Goal: Information Seeking & Learning: Learn about a topic

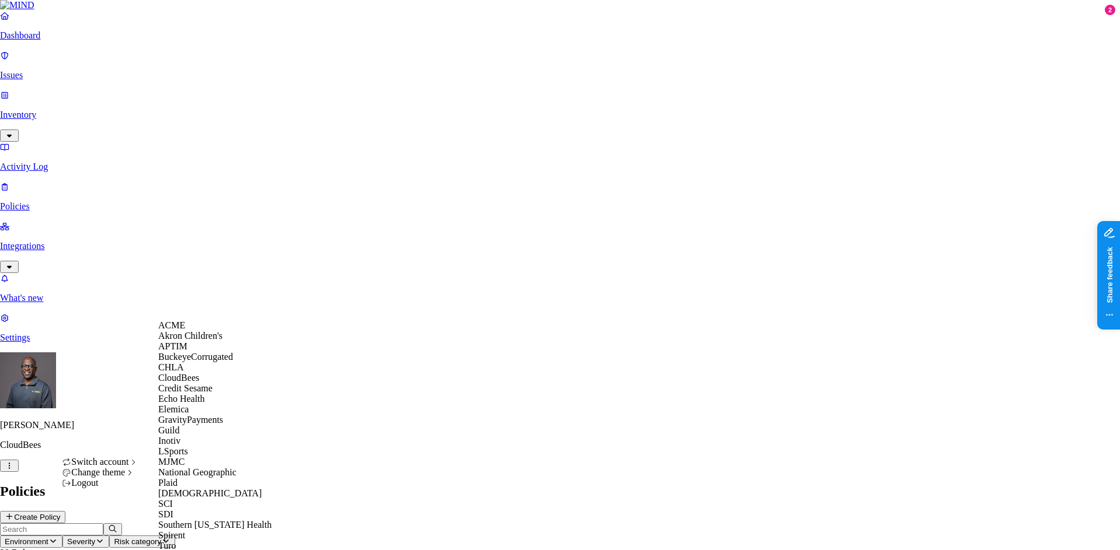
click at [208, 362] on span "BuckeyeCorrugated" at bounding box center [195, 357] width 75 height 10
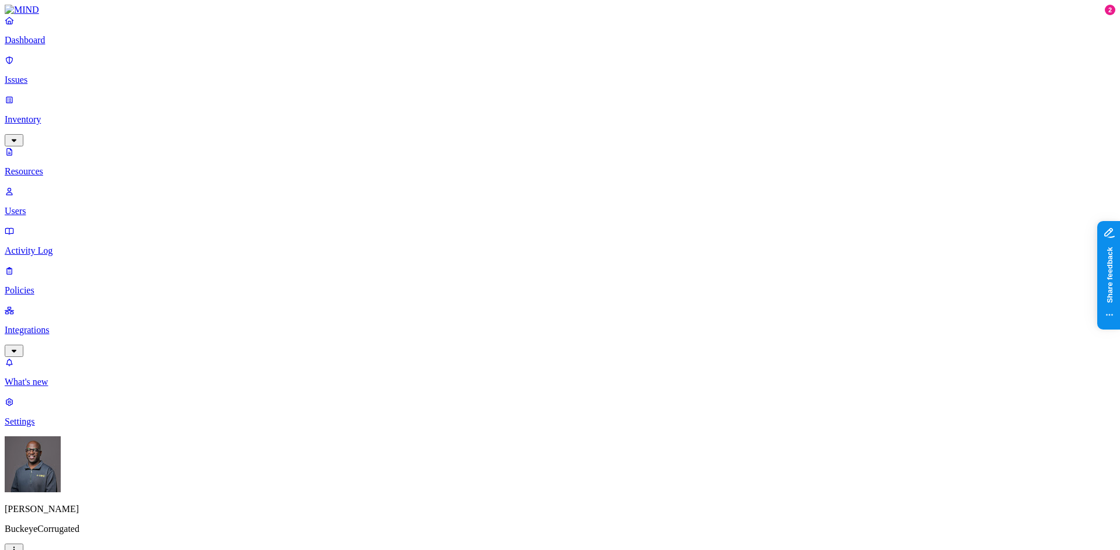
click at [51, 166] on p "Resources" at bounding box center [560, 171] width 1110 height 11
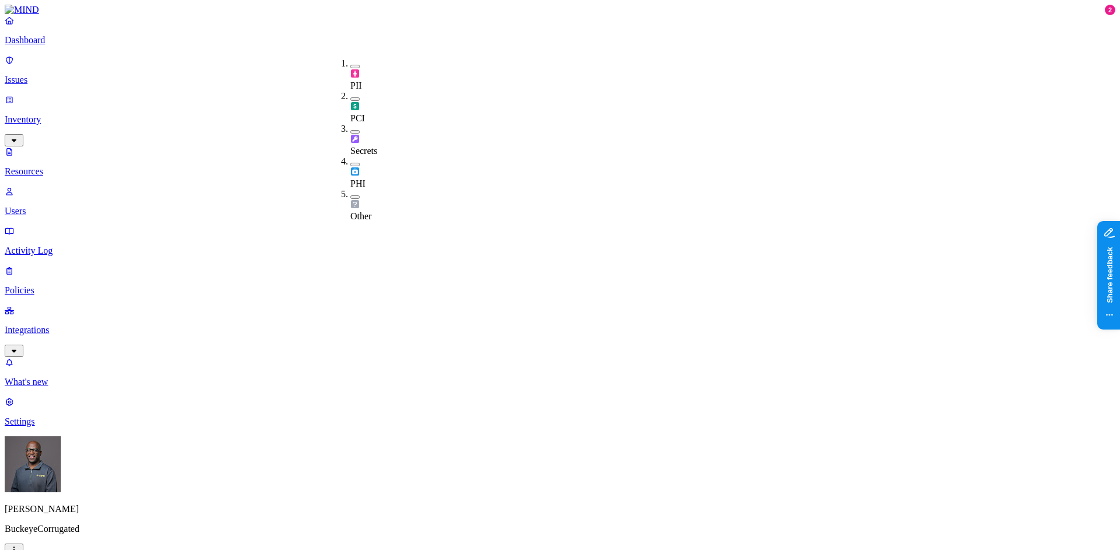
click at [350, 65] on button "button" at bounding box center [354, 67] width 9 height 4
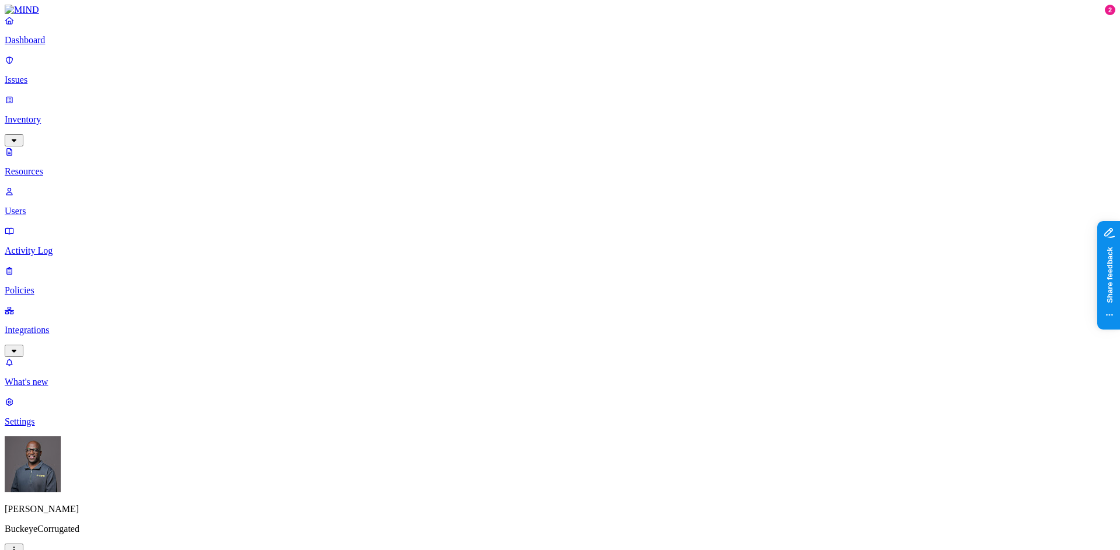
click at [47, 46] on p "Dashboard" at bounding box center [560, 40] width 1110 height 11
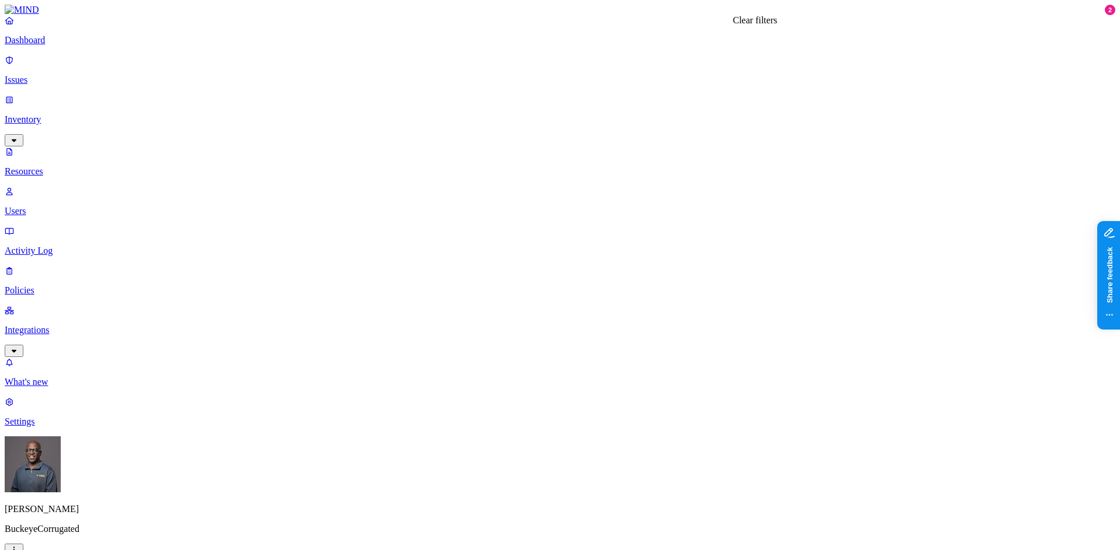
drag, startPoint x: 756, startPoint y: 36, endPoint x: 673, endPoint y: 29, distance: 83.8
click at [350, 65] on button "button" at bounding box center [354, 67] width 9 height 4
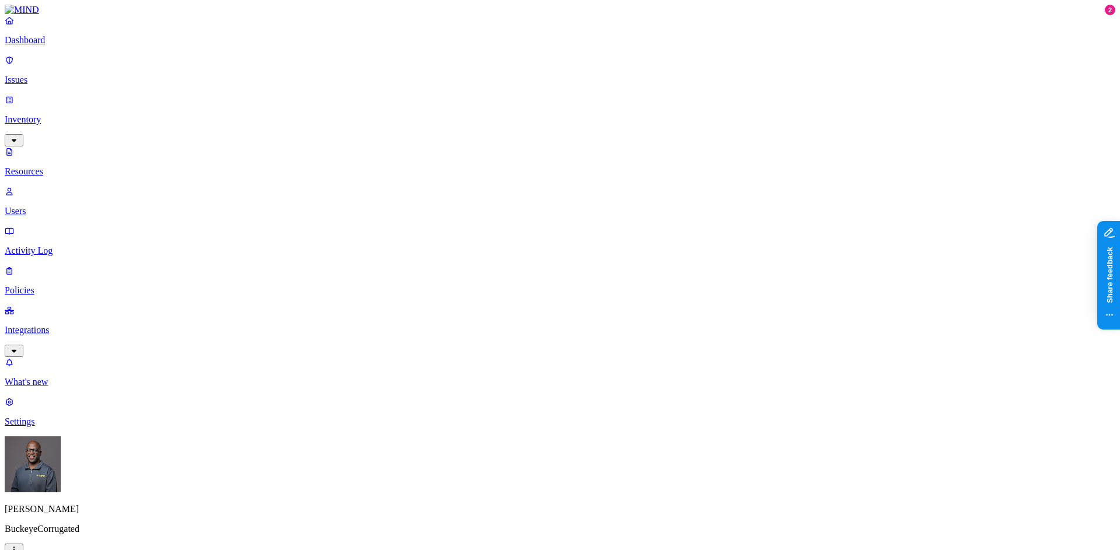
scroll to position [205, 0]
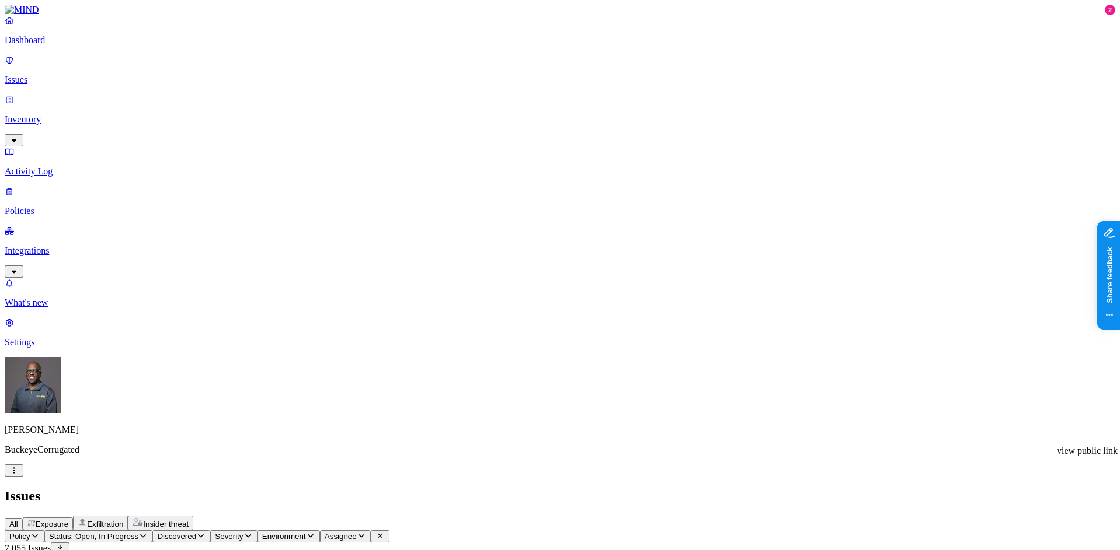
click at [50, 75] on p "Issues" at bounding box center [560, 80] width 1110 height 11
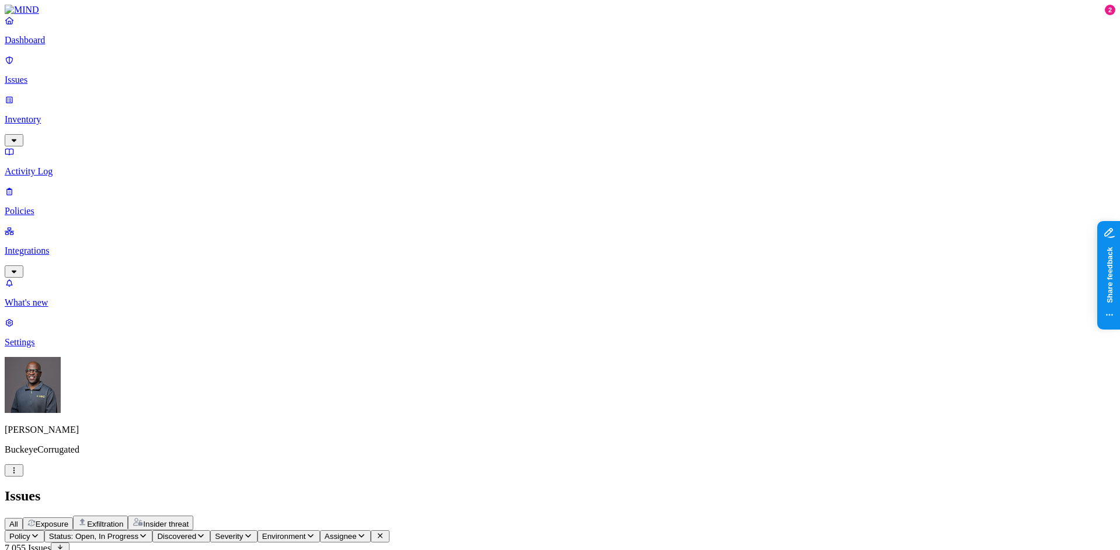
click at [47, 75] on p "Issues" at bounding box center [560, 80] width 1110 height 11
click at [68, 520] on span "Exposure" at bounding box center [52, 524] width 33 height 9
click at [681, 489] on h2 "Issues" at bounding box center [560, 497] width 1110 height 16
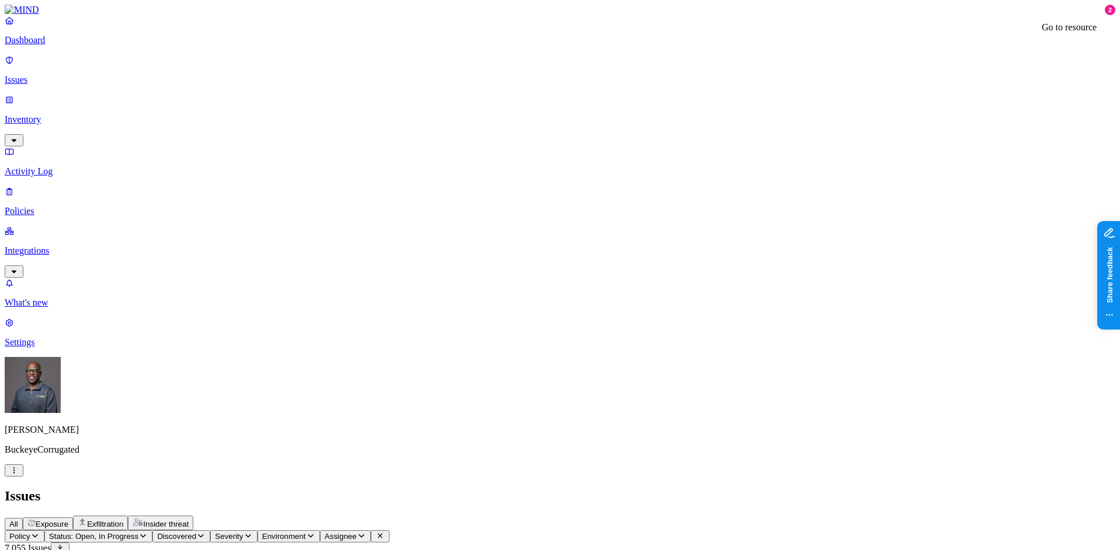
drag, startPoint x: 819, startPoint y: 44, endPoint x: 878, endPoint y: 41, distance: 58.4
copy h3 "Earl, Christian"
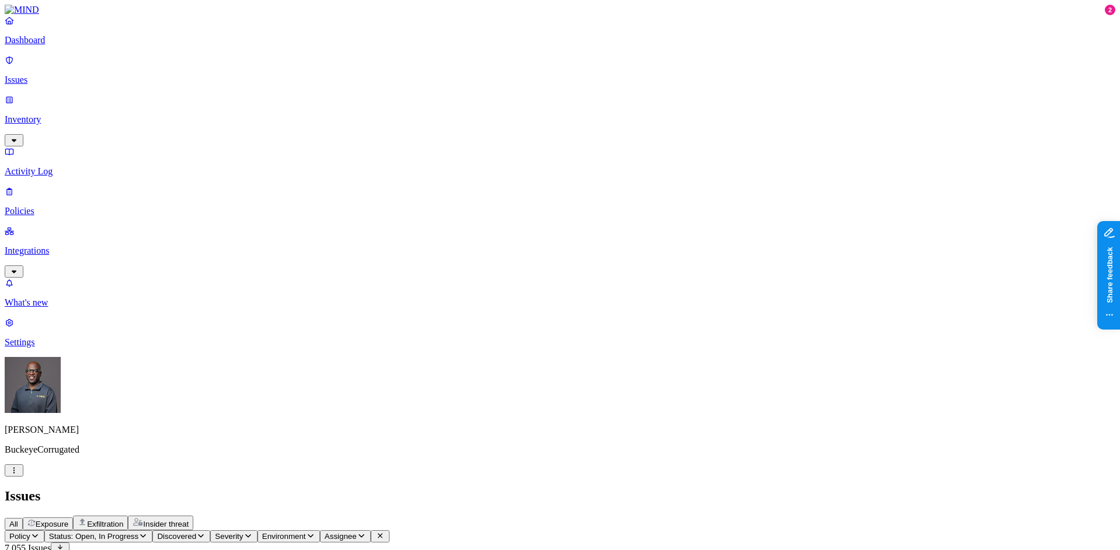
scroll to position [294, 0]
click at [40, 532] on icon "button" at bounding box center [34, 536] width 9 height 8
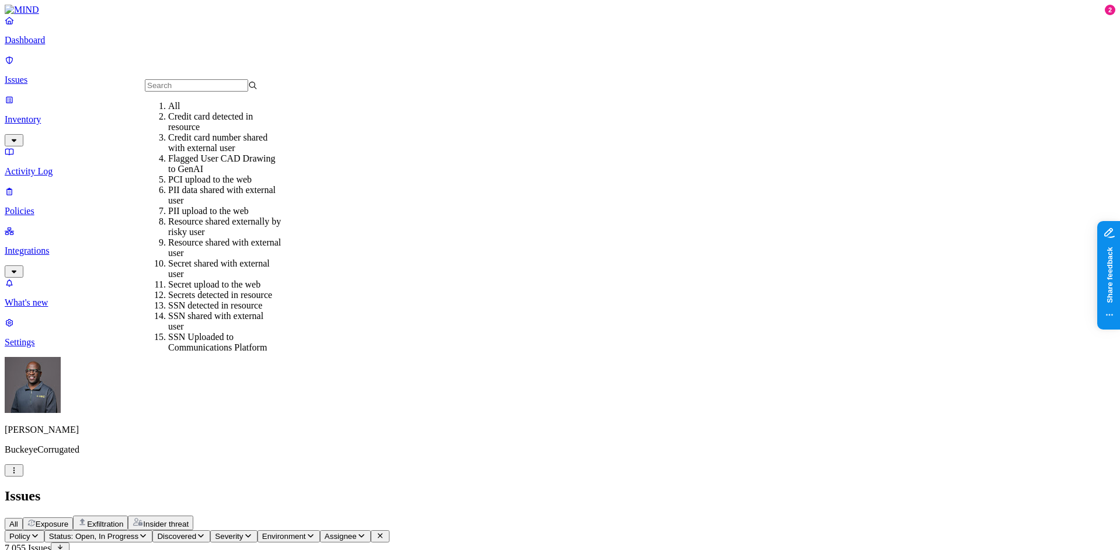
scroll to position [20, 0]
click at [221, 190] on div "PII data shared with external user" at bounding box center [224, 195] width 113 height 21
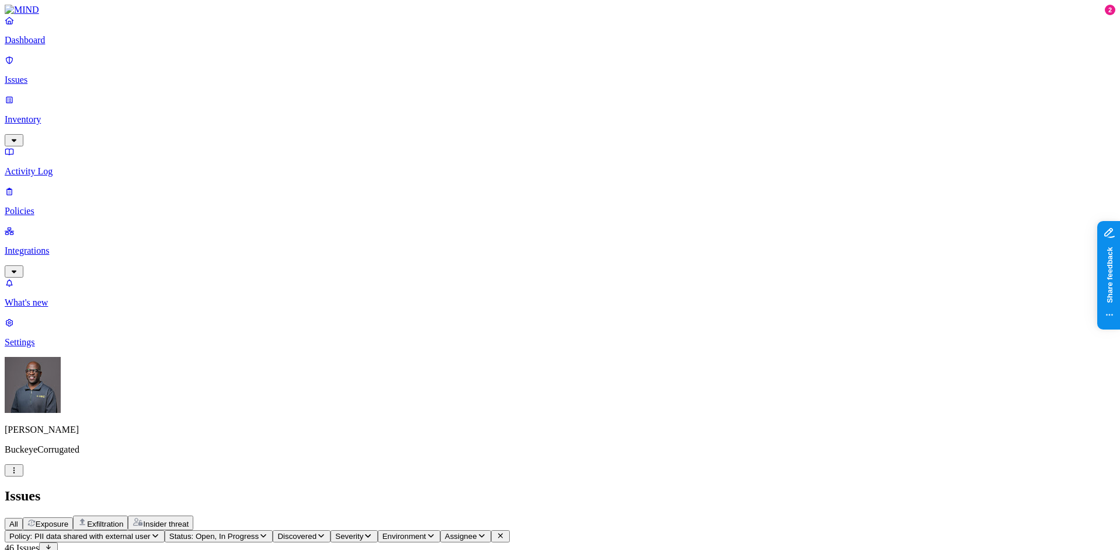
click at [486, 532] on icon "button" at bounding box center [481, 536] width 9 height 8
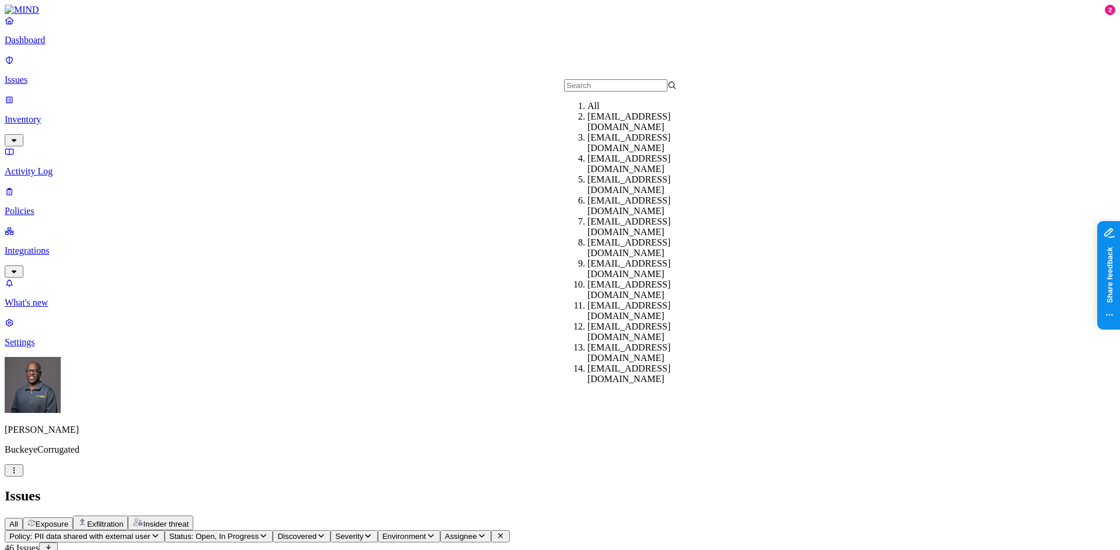
click at [590, 88] on input "text" at bounding box center [615, 85] width 103 height 12
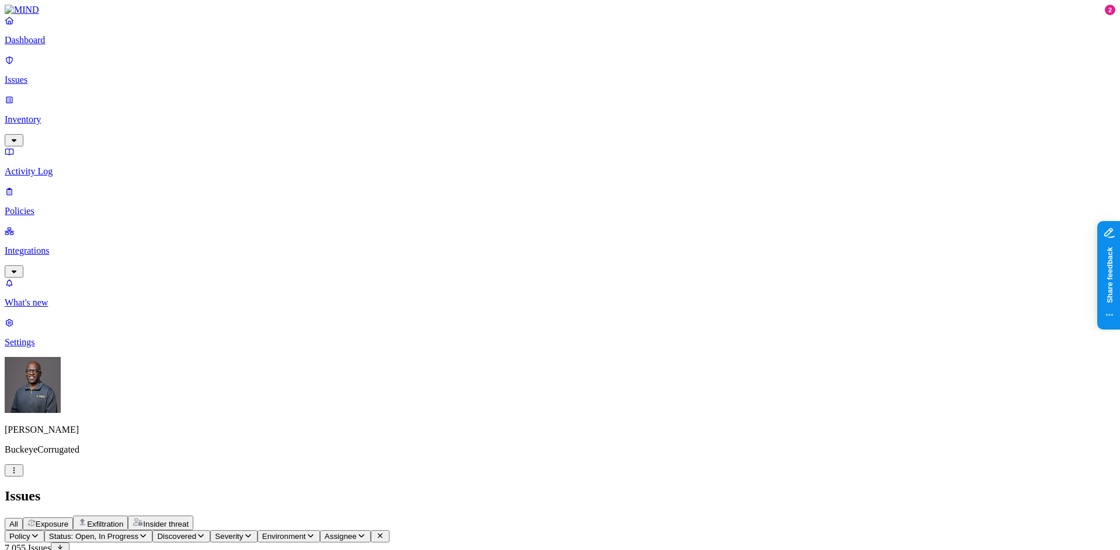
scroll to position [58, 0]
drag, startPoint x: 791, startPoint y: 205, endPoint x: 843, endPoint y: 200, distance: 52.7
copy span "[PERSON_NAME]"
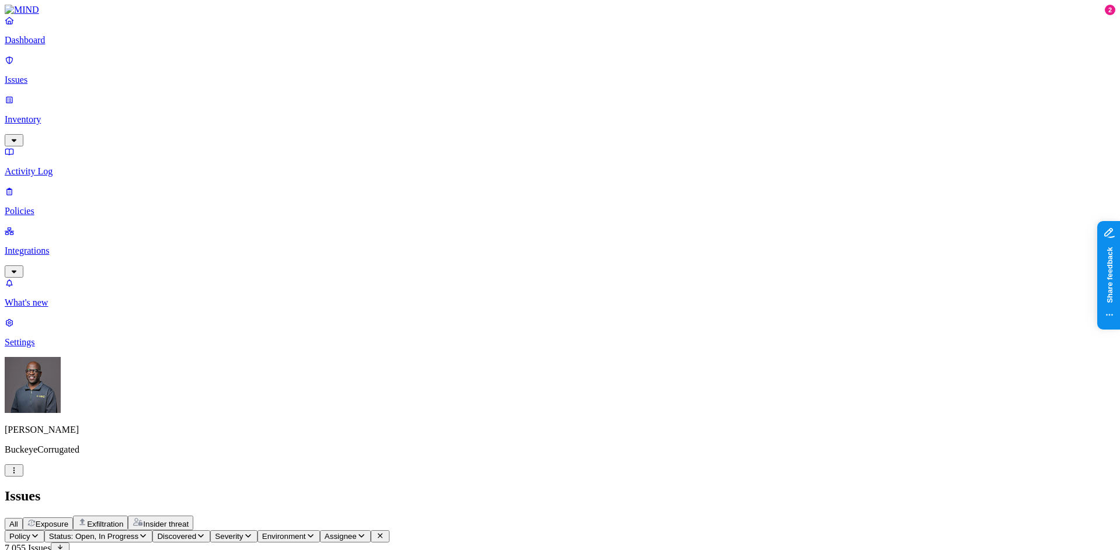
click at [40, 532] on icon "button" at bounding box center [34, 536] width 9 height 8
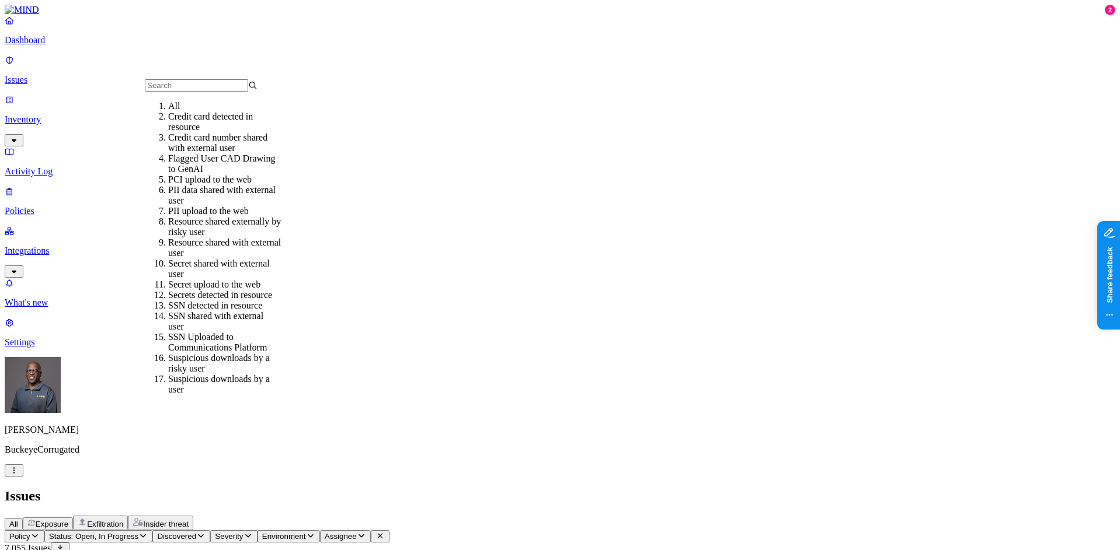
scroll to position [58, 0]
click at [233, 238] on div "Resource shared with external user" at bounding box center [224, 248] width 113 height 21
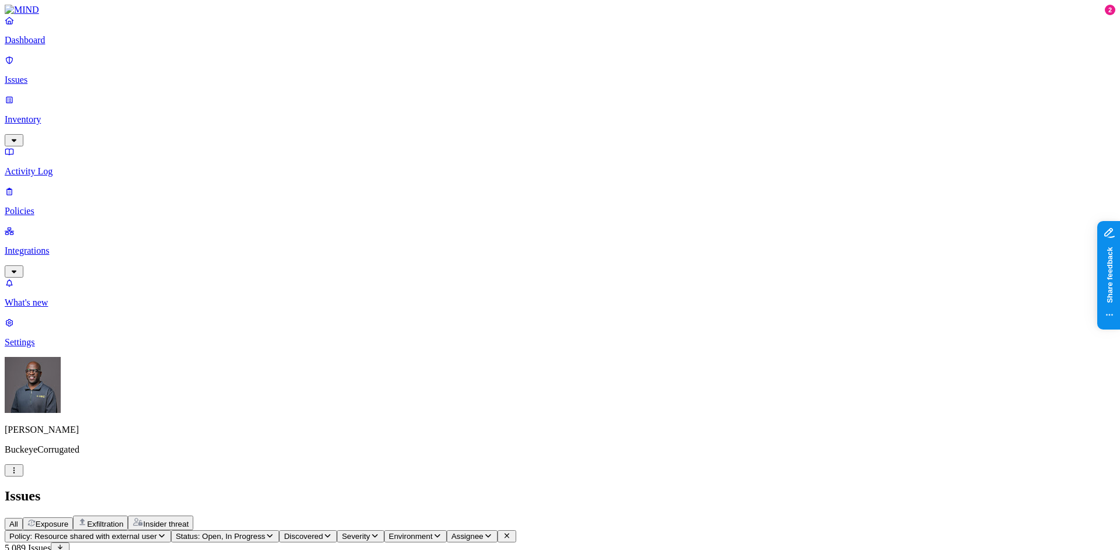
click at [491, 535] on icon "button" at bounding box center [488, 537] width 6 height 4
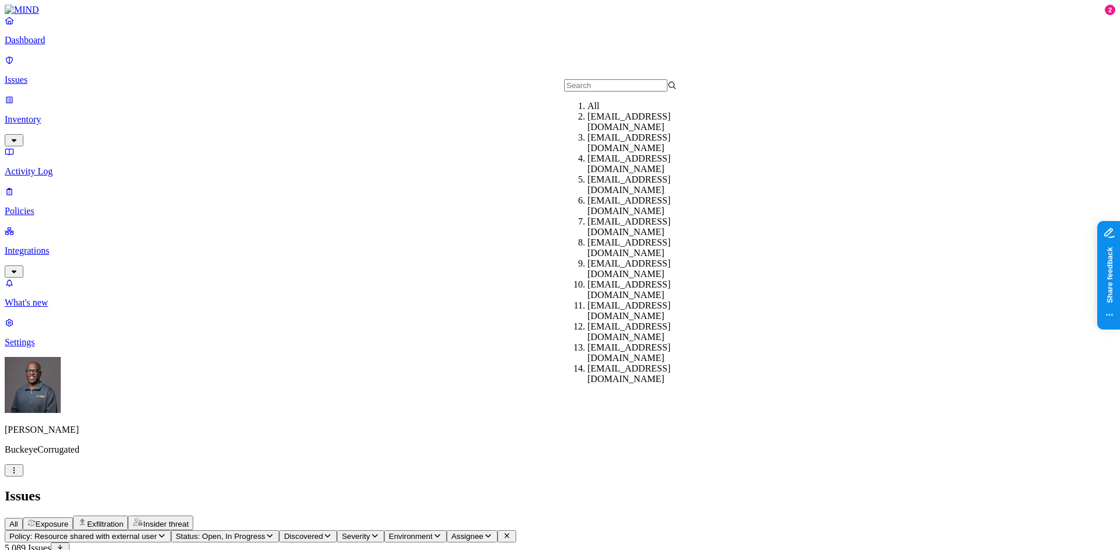
click at [597, 92] on input "text" at bounding box center [615, 85] width 103 height 12
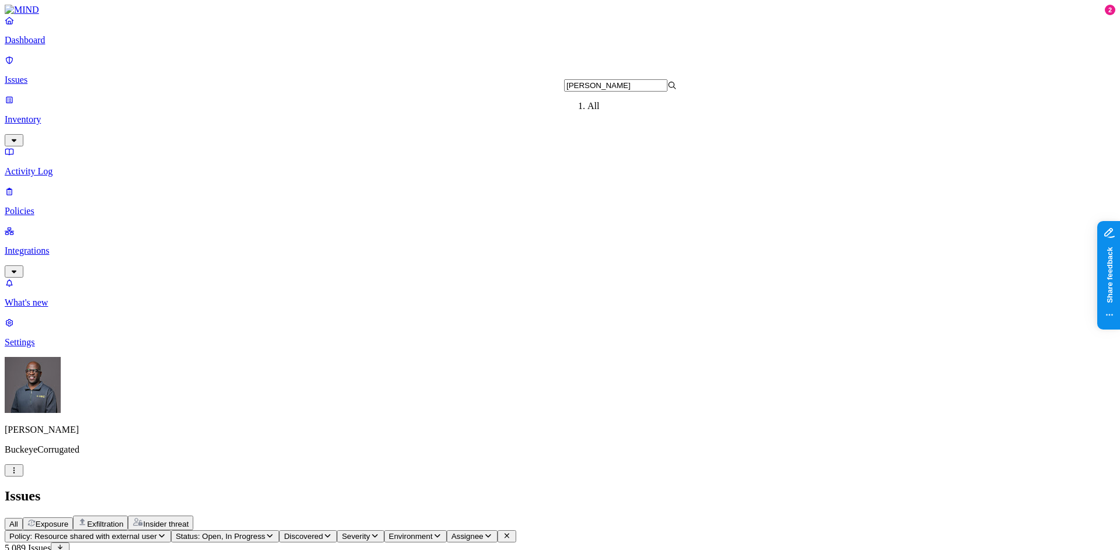
type input "[PERSON_NAME]"
click at [676, 89] on icon at bounding box center [671, 86] width 9 height 8
click at [650, 92] on input "[PERSON_NAME]" at bounding box center [615, 85] width 103 height 12
click at [497, 531] on button "Assignee" at bounding box center [472, 537] width 51 height 12
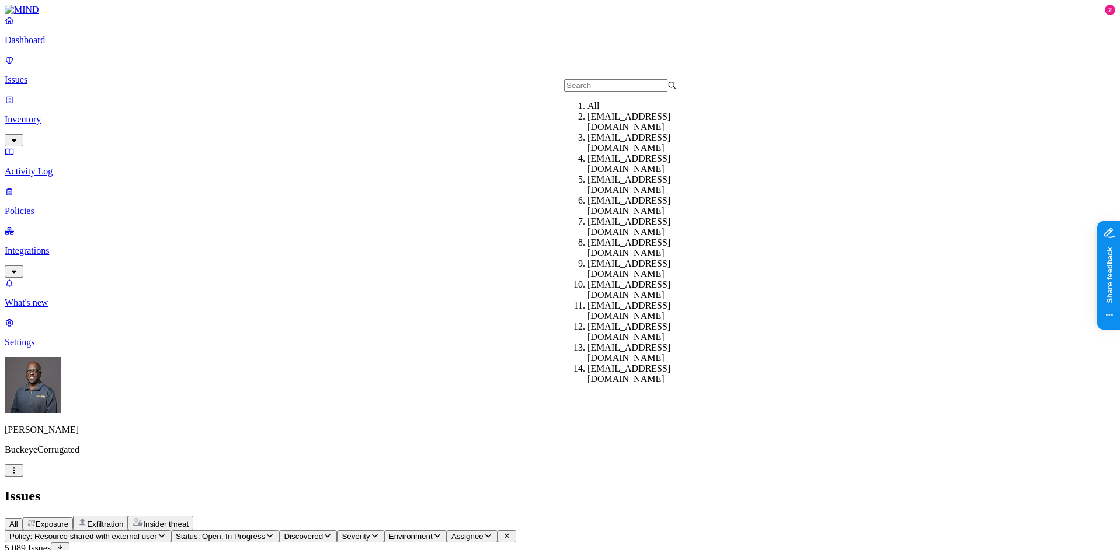
click at [593, 90] on input "text" at bounding box center [615, 85] width 103 height 12
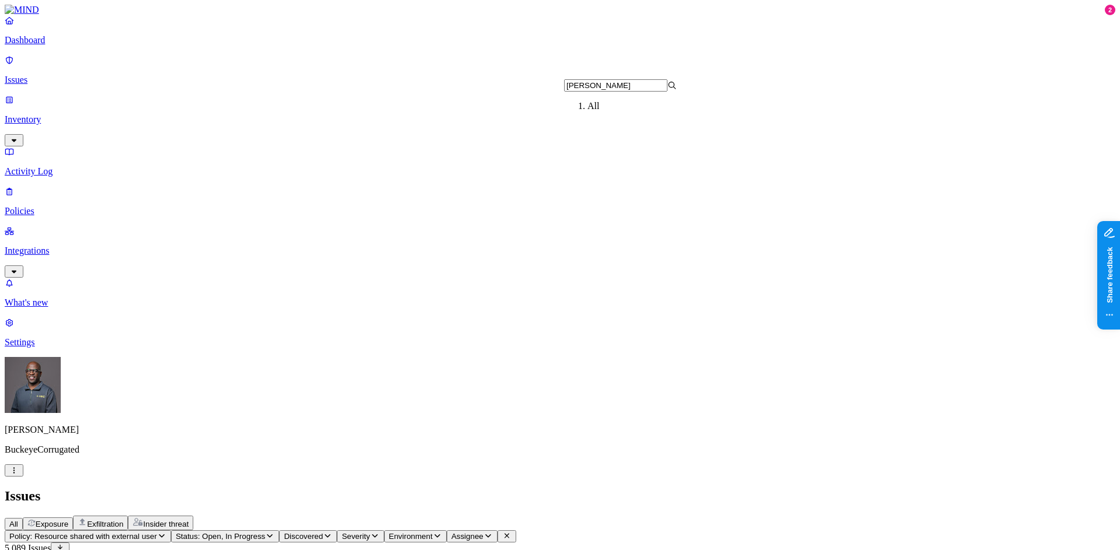
drag, startPoint x: 607, startPoint y: 90, endPoint x: 578, endPoint y: 96, distance: 29.8
click at [576, 92] on input "[PERSON_NAME]" at bounding box center [615, 85] width 103 height 12
type input "SYaus"
click at [587, 132] on div "[EMAIL_ADDRESS][DOMAIN_NAME]" at bounding box center [643, 121] width 113 height 21
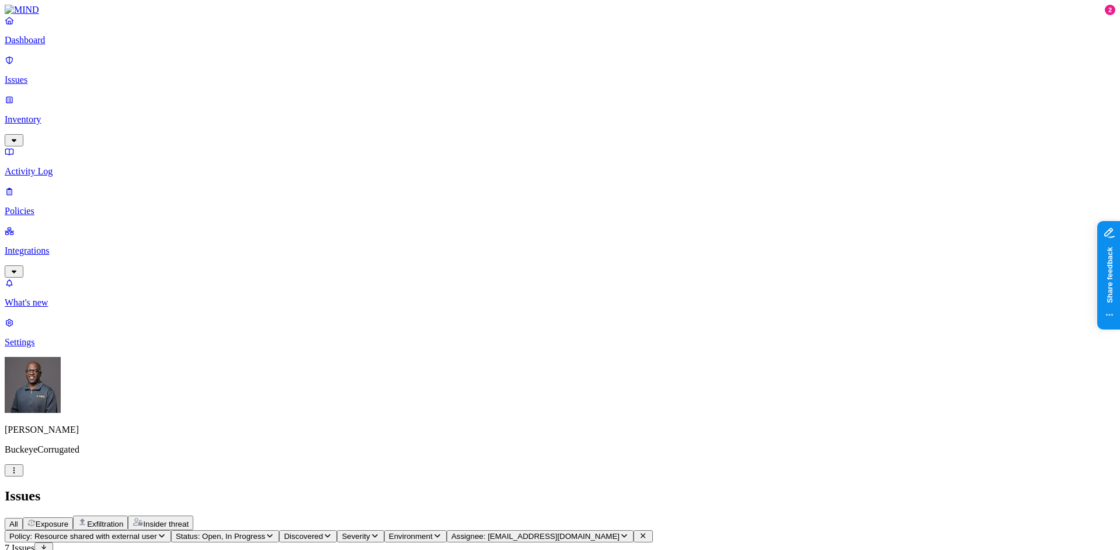
scroll to position [233, 0]
click at [166, 532] on icon "button" at bounding box center [161, 536] width 9 height 8
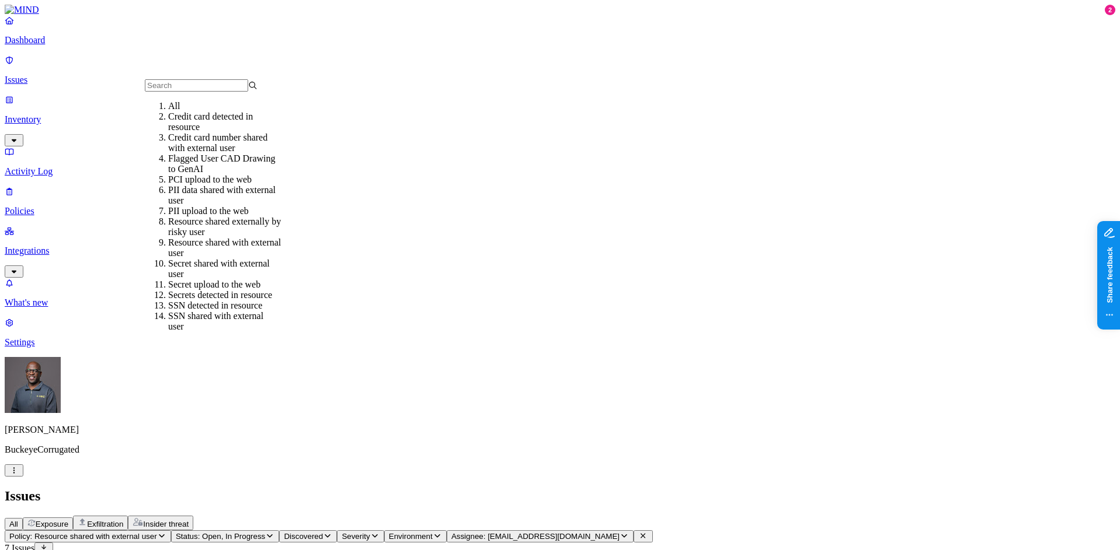
click at [205, 111] on div "All" at bounding box center [224, 106] width 113 height 11
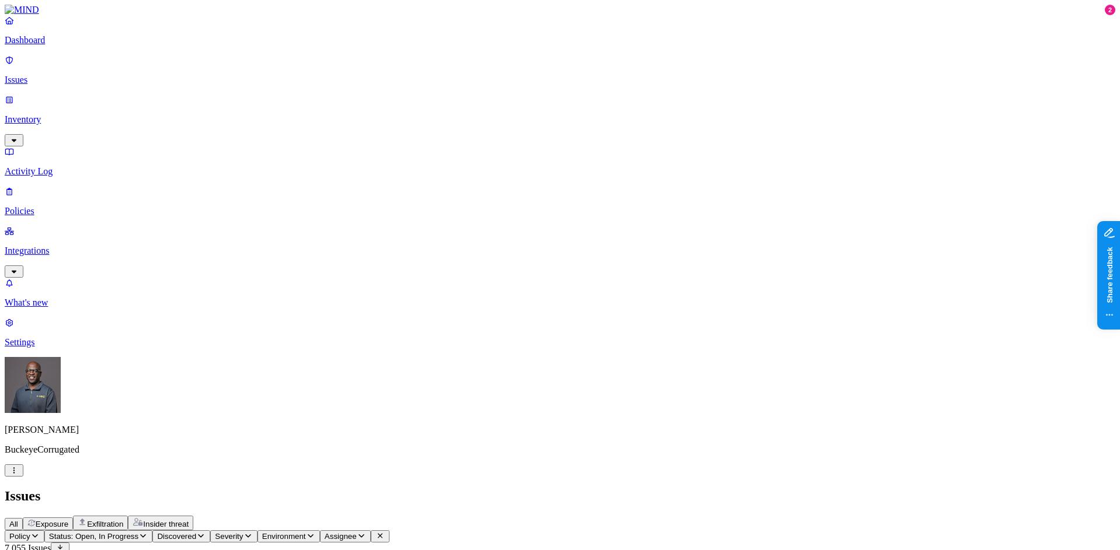
drag, startPoint x: 796, startPoint y: 316, endPoint x: 881, endPoint y: 316, distance: 84.6
copy figcaption "[EMAIL_ADDRESS][DOMAIN_NAME]"
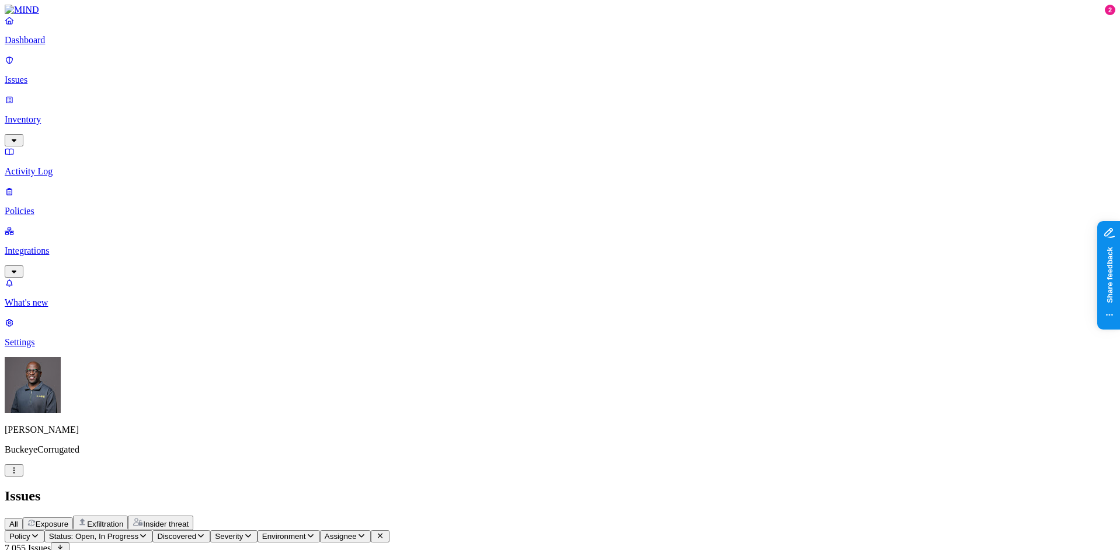
click at [538, 516] on div "All Exposure Exfiltration Insider threat" at bounding box center [560, 523] width 1110 height 15
click at [364, 535] on icon "button" at bounding box center [361, 537] width 6 height 4
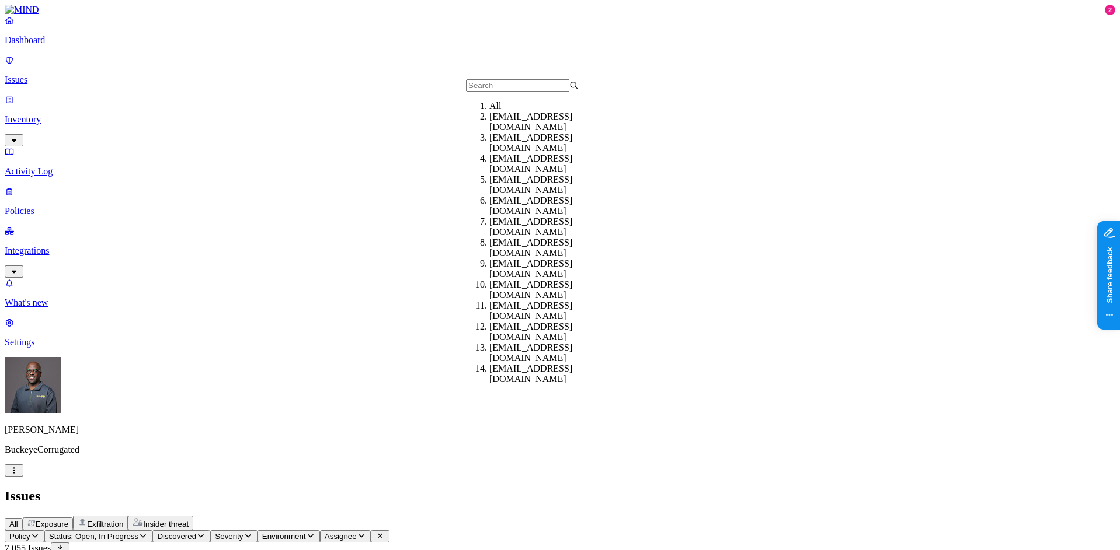
click at [499, 91] on input "text" at bounding box center [517, 85] width 103 height 12
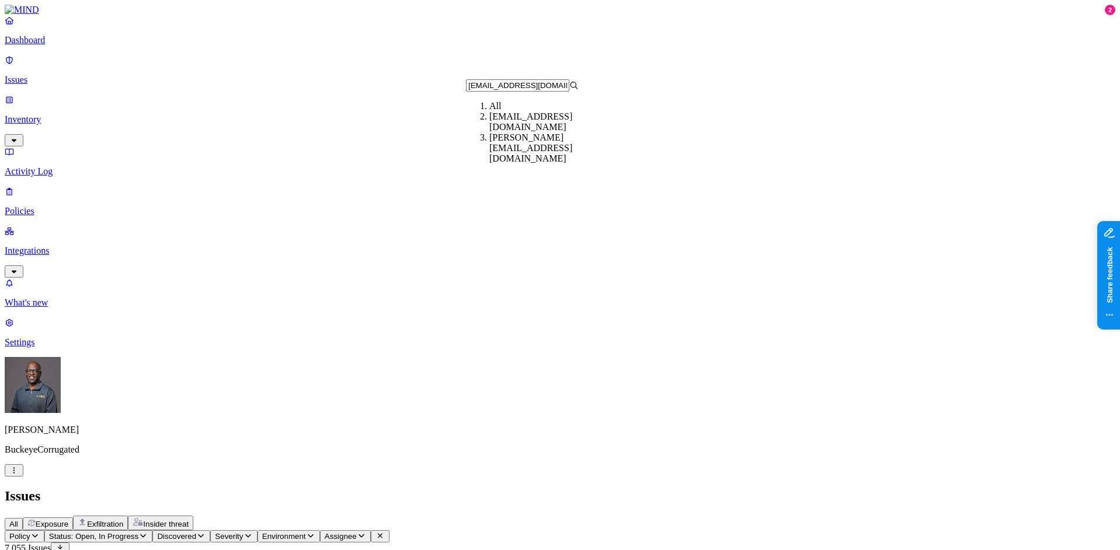
type input "[EMAIL_ADDRESS][DOMAIN_NAME]"
click at [508, 132] on div "[EMAIL_ADDRESS][DOMAIN_NAME]" at bounding box center [545, 121] width 113 height 21
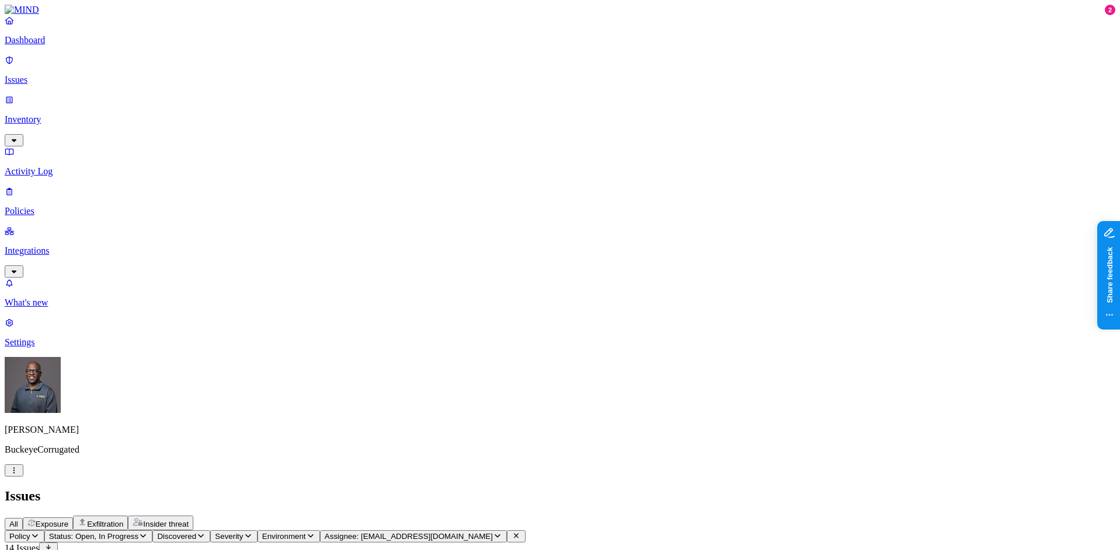
click at [502, 532] on icon "button" at bounding box center [497, 536] width 9 height 8
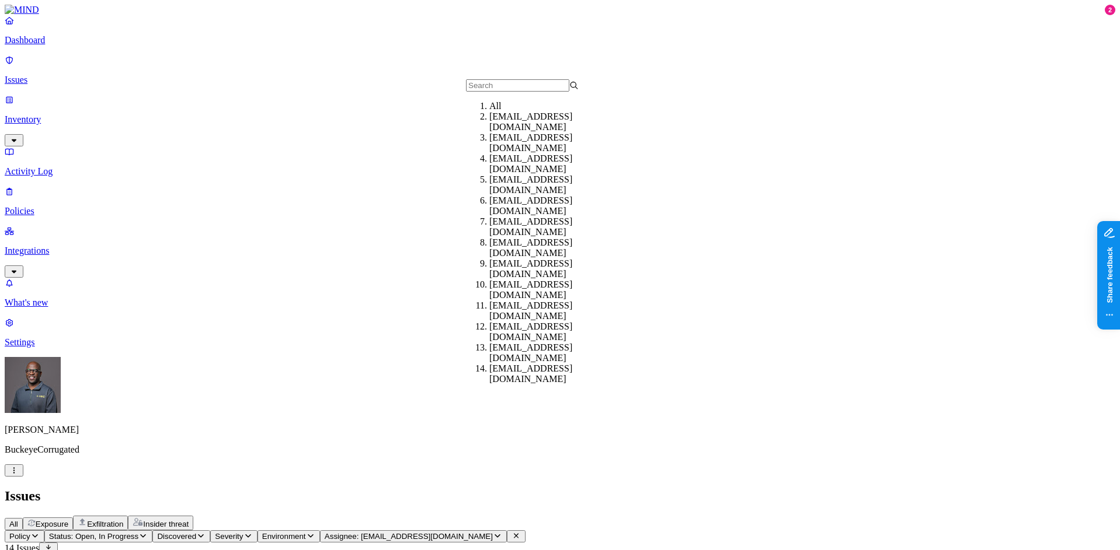
click at [500, 91] on input "text" at bounding box center [517, 85] width 103 height 12
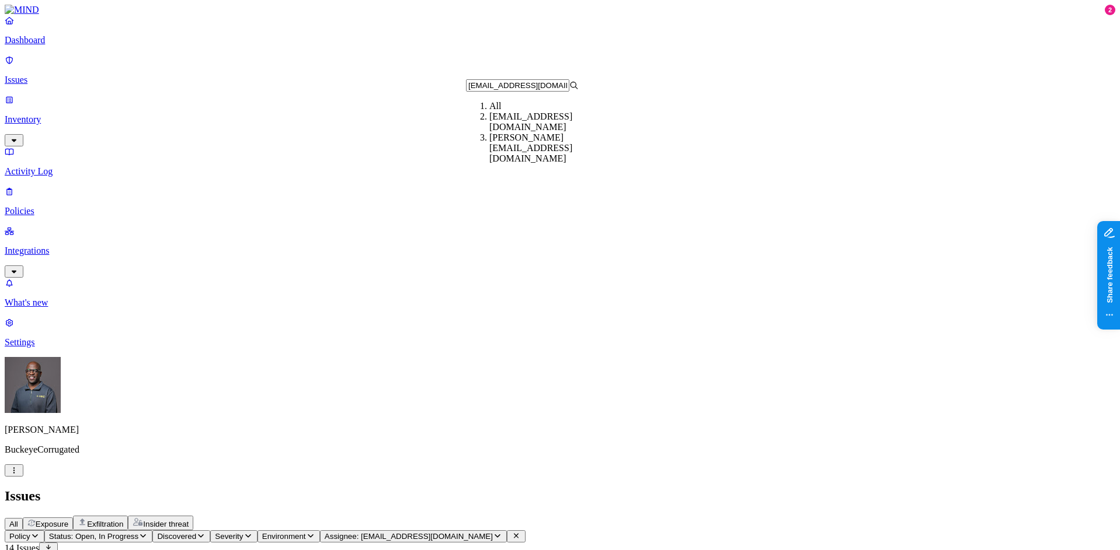
type input "[EMAIL_ADDRESS][DOMAIN_NAME]"
click at [578, 87] on icon at bounding box center [573, 86] width 9 height 8
click at [489, 111] on div "All" at bounding box center [545, 106] width 113 height 11
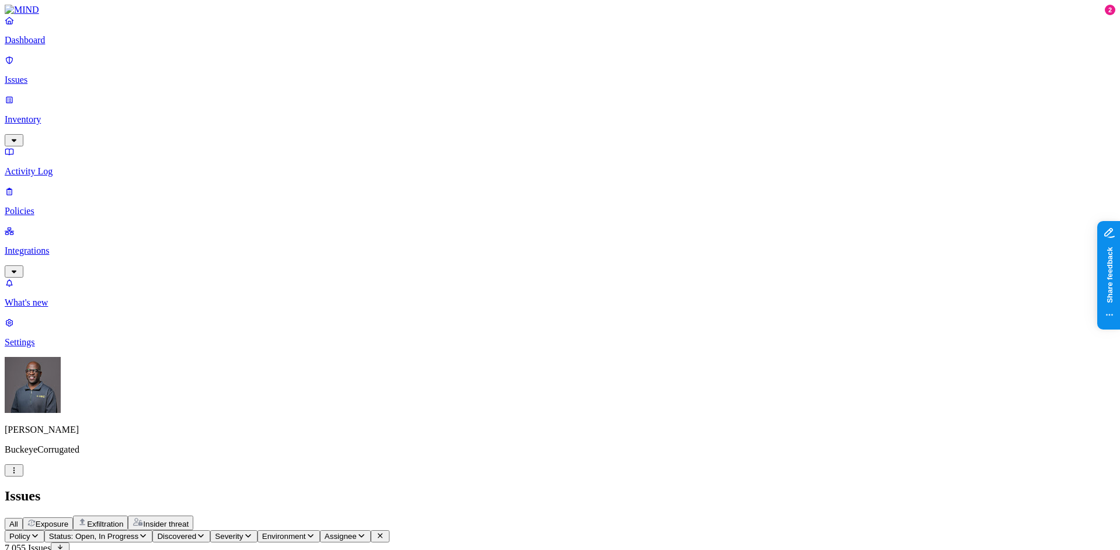
drag, startPoint x: 820, startPoint y: 40, endPoint x: 880, endPoint y: 43, distance: 59.6
copy h3 "[PERSON_NAME][DEMOGRAPHIC_DATA]"
click at [720, 489] on h2 "Issues" at bounding box center [560, 497] width 1110 height 16
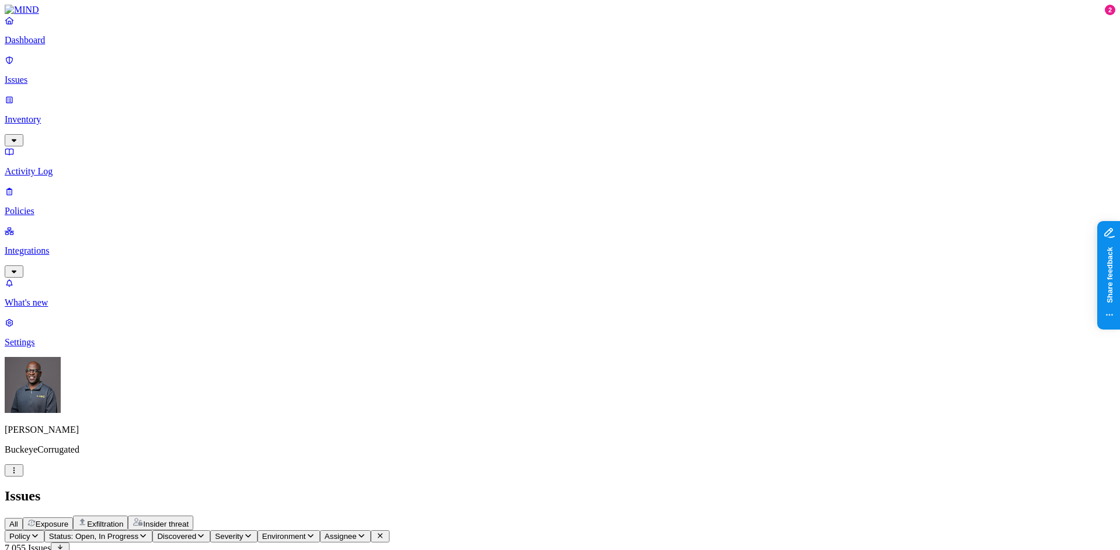
scroll to position [0, 0]
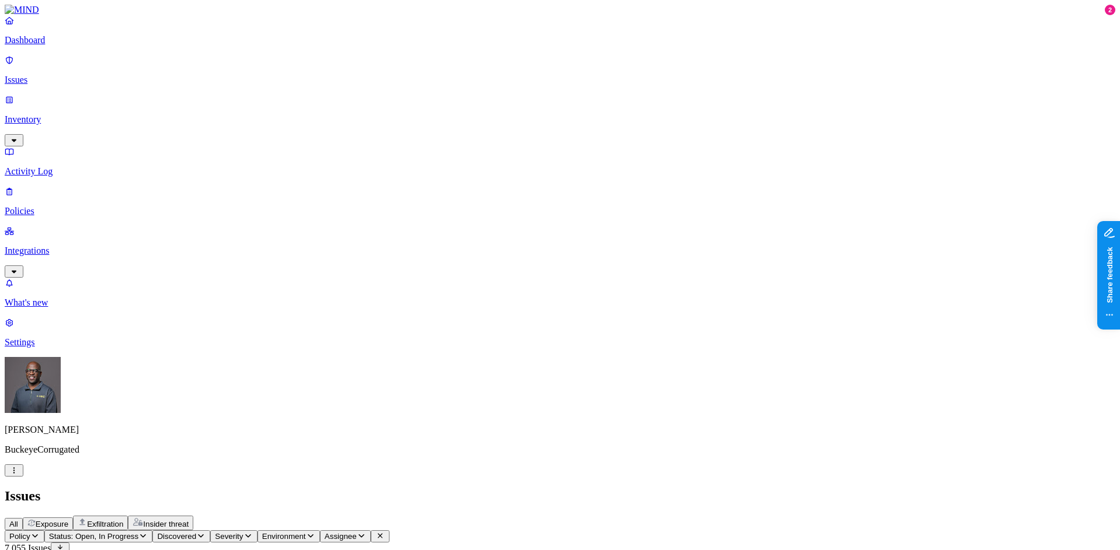
click at [62, 114] on p "Inventory" at bounding box center [560, 119] width 1110 height 11
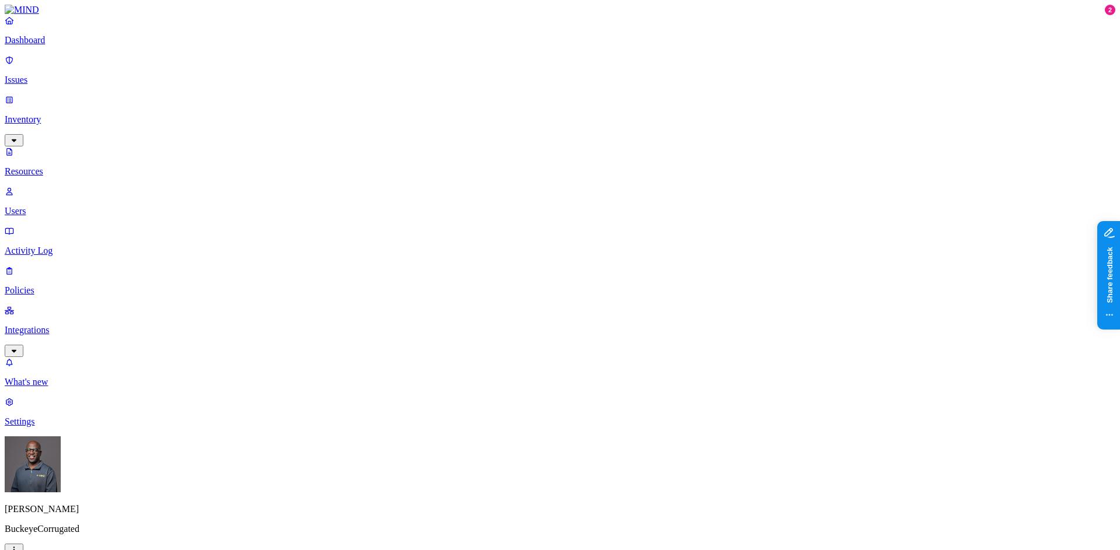
click at [60, 166] on p "Resources" at bounding box center [560, 171] width 1110 height 11
type input "Earl, Christian"
click at [44, 75] on p "Issues" at bounding box center [560, 80] width 1110 height 11
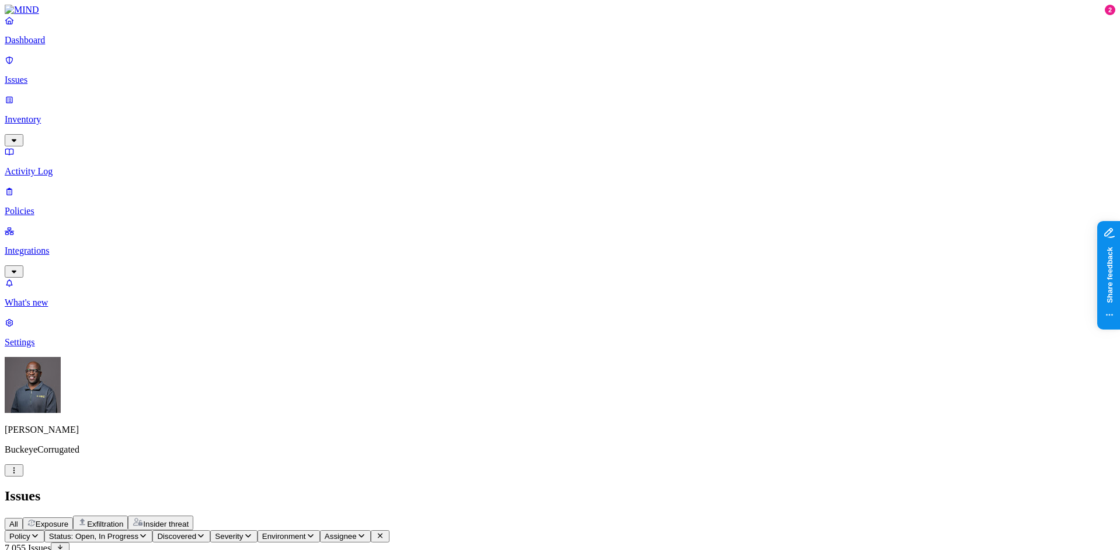
click at [40, 532] on icon "button" at bounding box center [34, 536] width 9 height 8
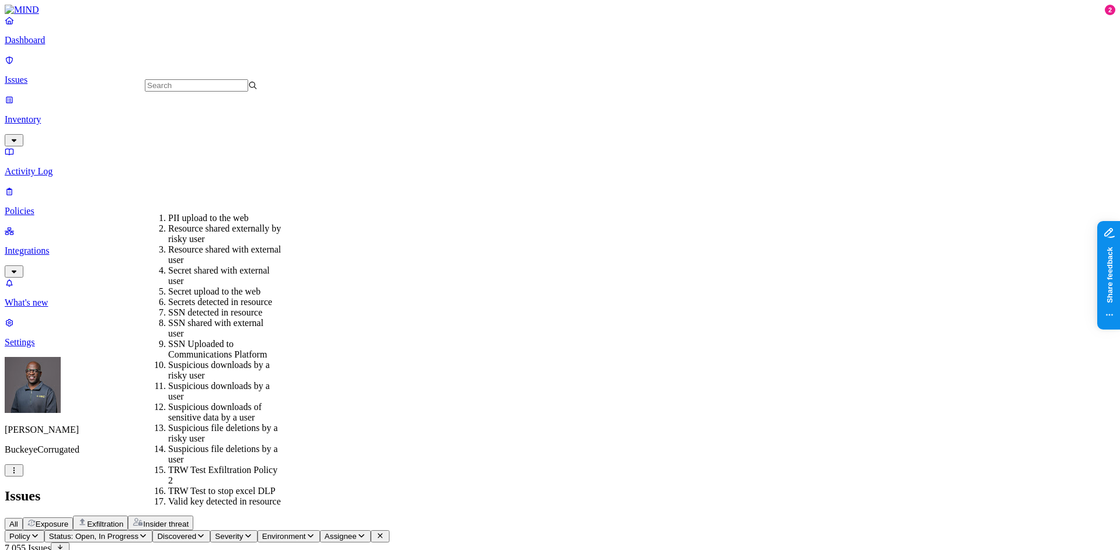
scroll to position [211, 0]
click at [215, 318] on div "SSN shared with external user" at bounding box center [224, 328] width 113 height 21
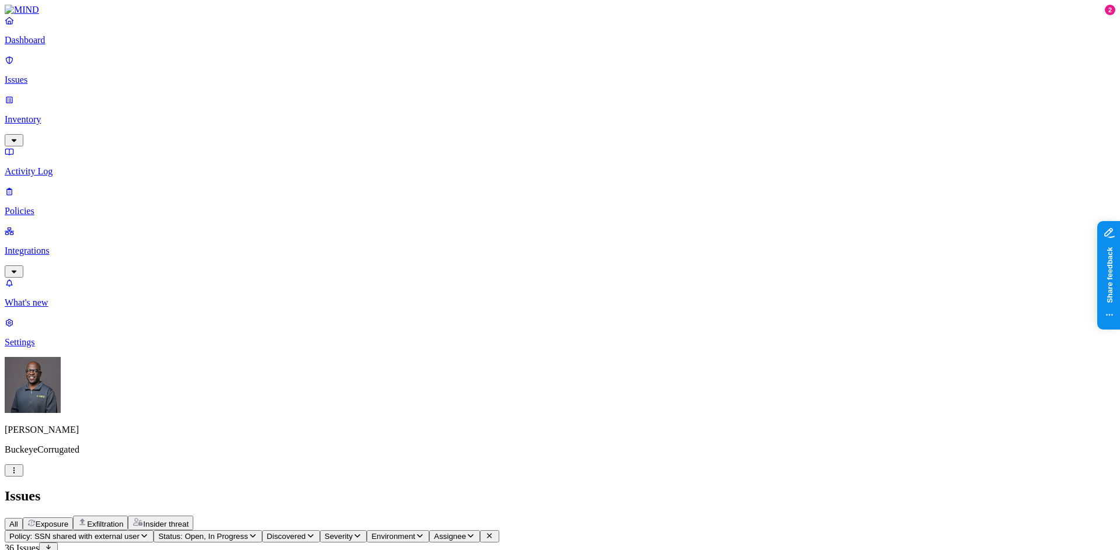
click at [475, 532] on icon "button" at bounding box center [470, 536] width 9 height 8
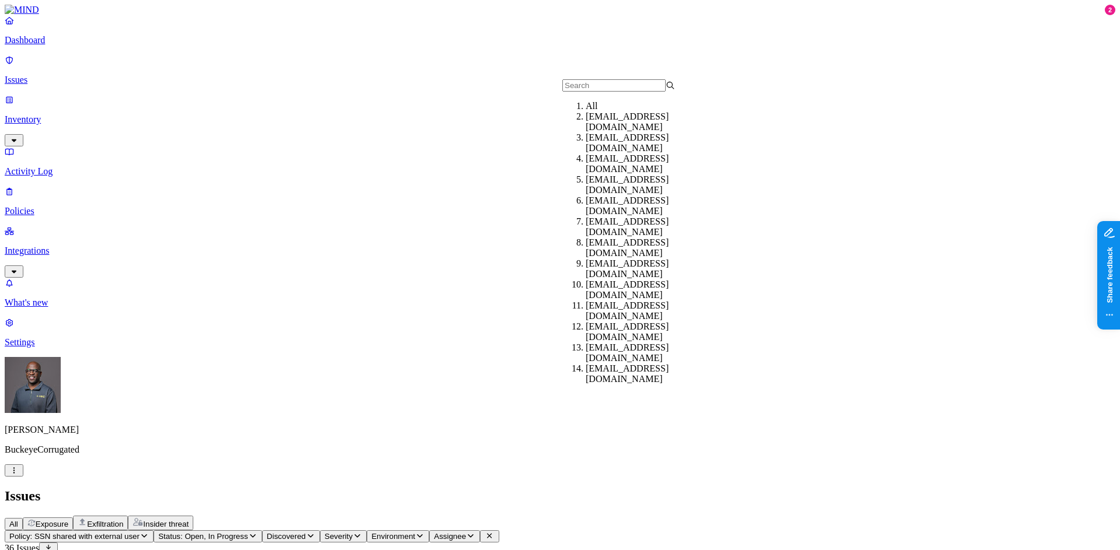
click at [731, 516] on div "All Exposure Exfiltration Insider threat" at bounding box center [560, 523] width 1110 height 15
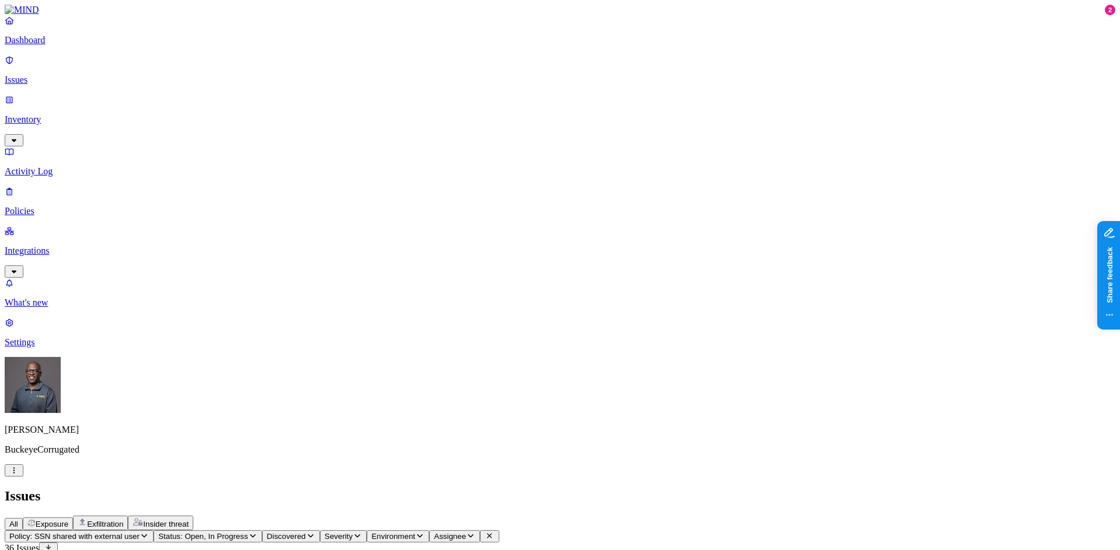
scroll to position [117, 0]
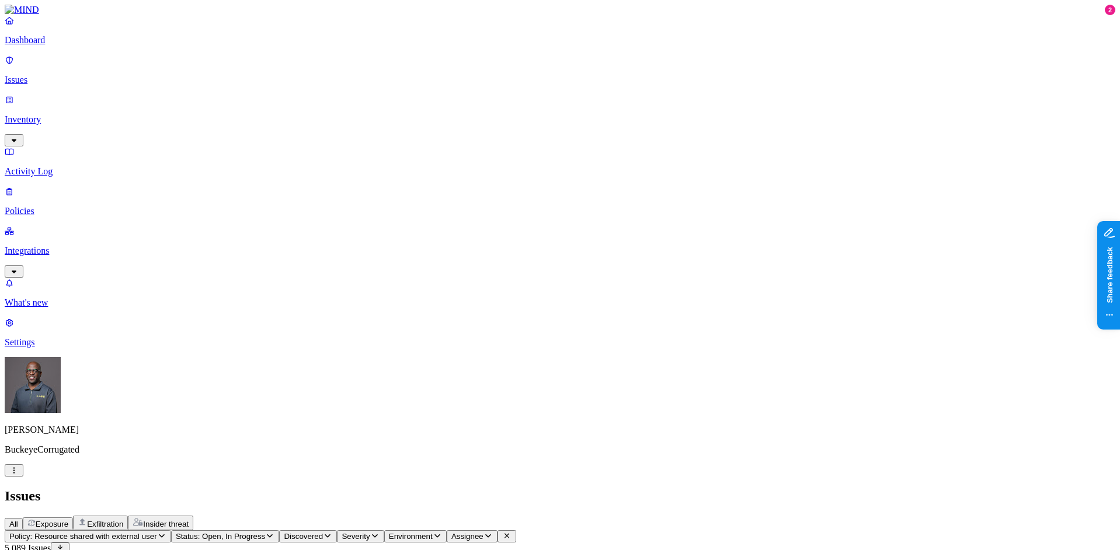
scroll to position [58, 0]
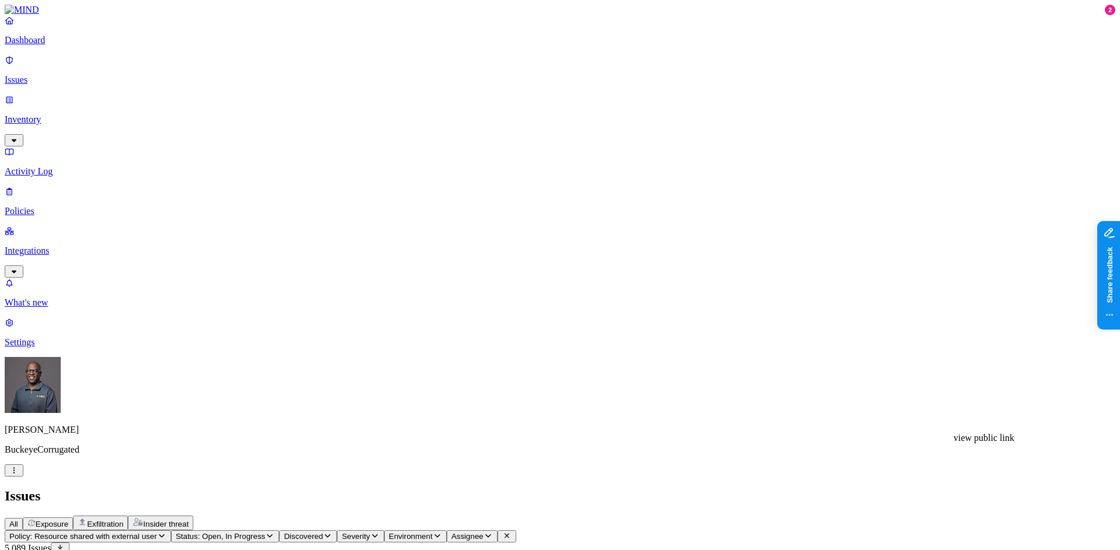
click at [53, 246] on p "Integrations" at bounding box center [560, 251] width 1110 height 11
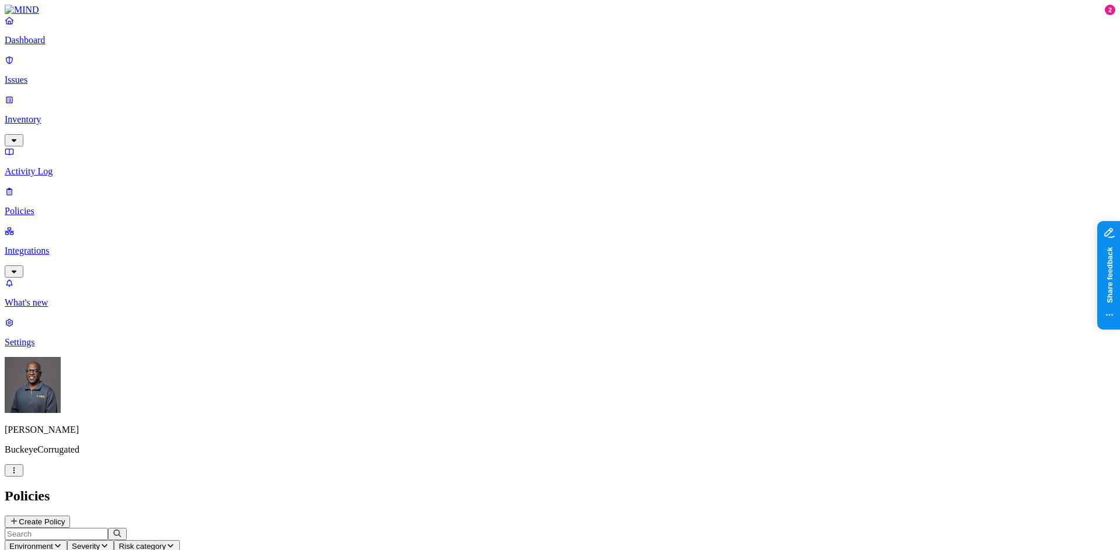
scroll to position [114, 0]
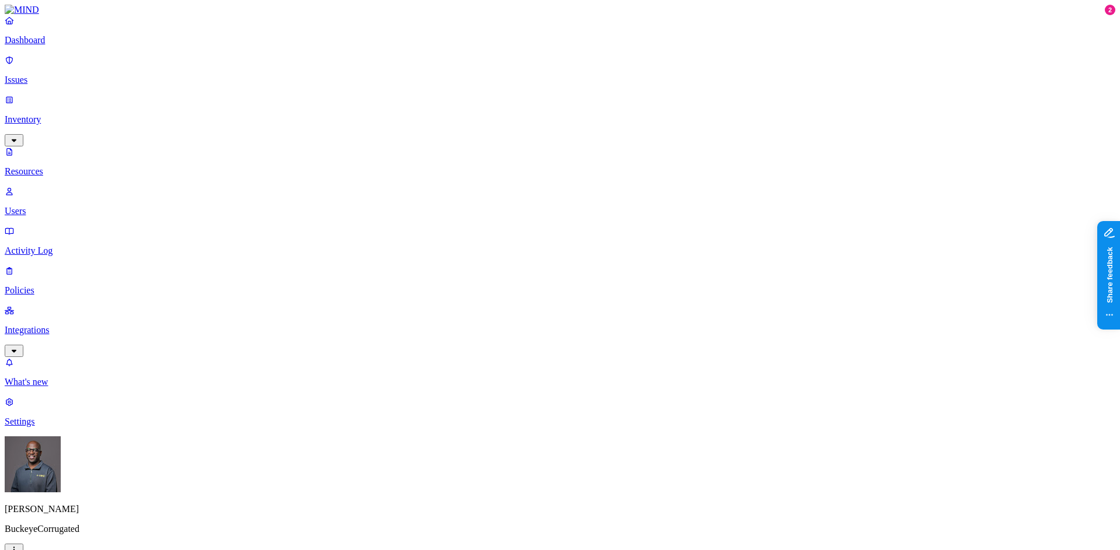
scroll to position [409, 0]
drag, startPoint x: 888, startPoint y: 131, endPoint x: 986, endPoint y: 121, distance: 98.5
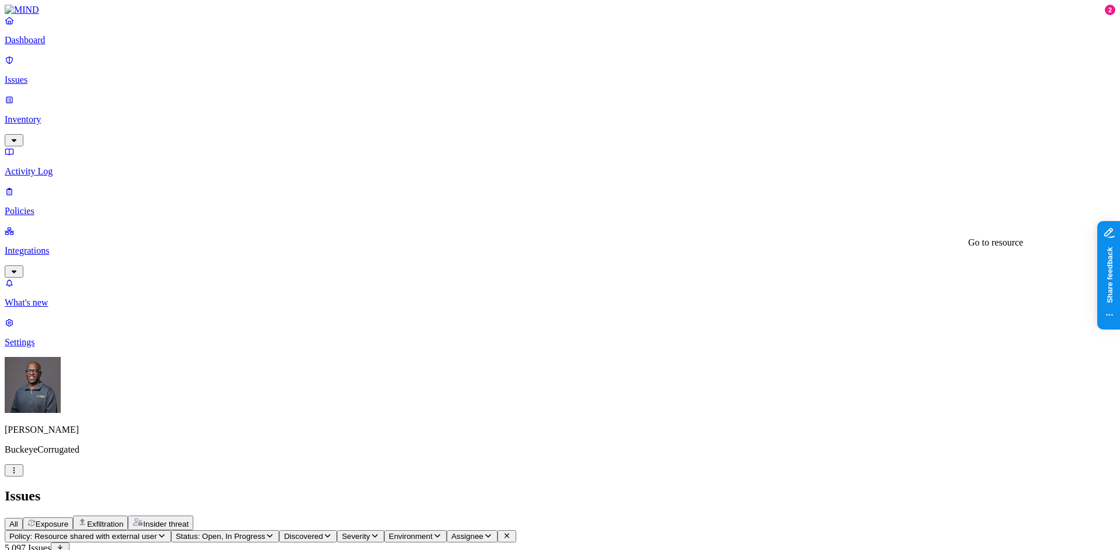
click at [63, 348] on p "Settings" at bounding box center [560, 342] width 1110 height 11
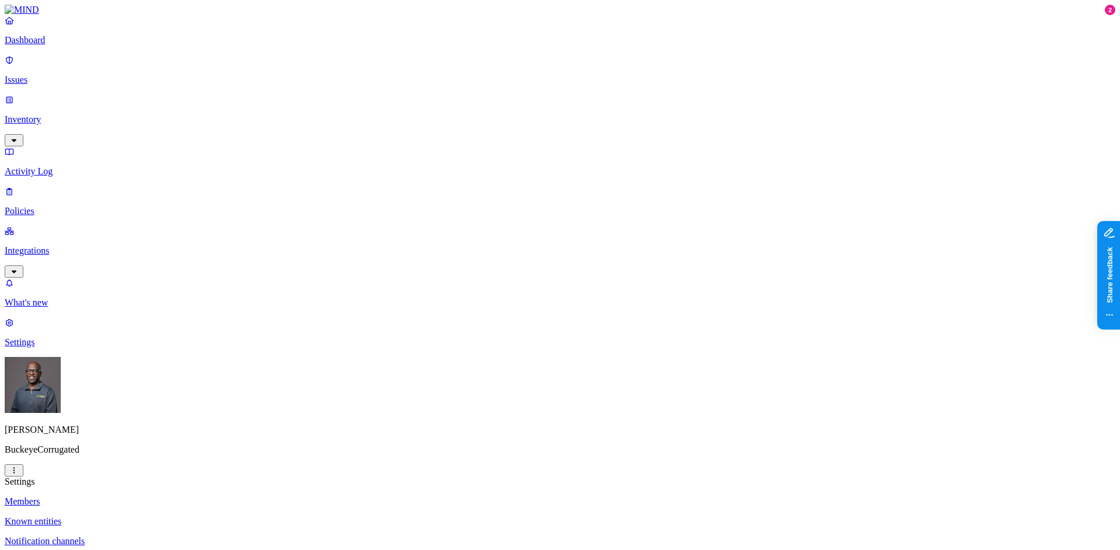
click at [63, 246] on p "Integrations" at bounding box center [560, 251] width 1110 height 11
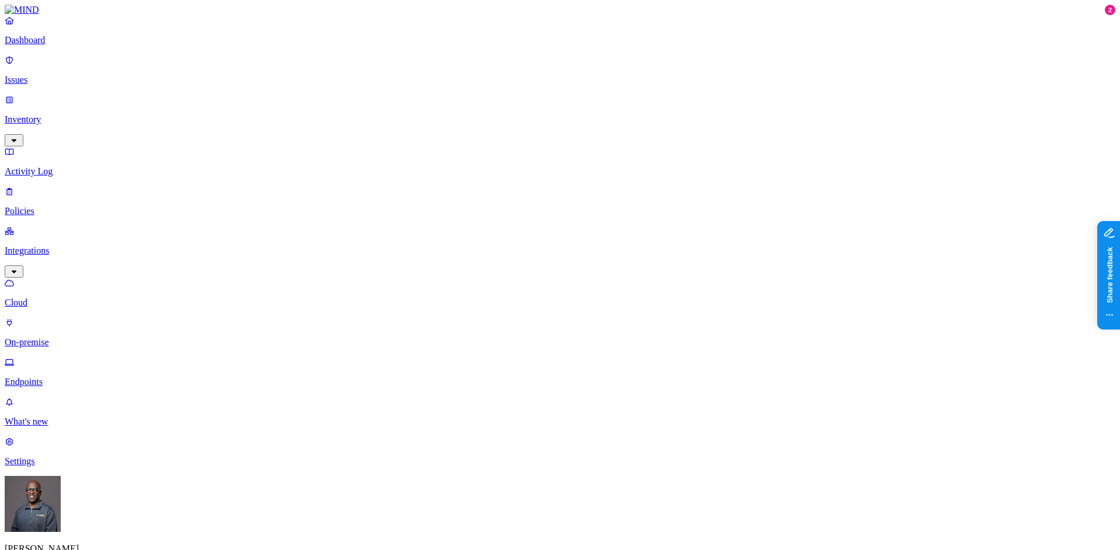
click at [55, 337] on p "On-premise" at bounding box center [560, 342] width 1110 height 11
click at [59, 298] on p "Cloud" at bounding box center [560, 303] width 1110 height 11
click at [58, 337] on p "On-premise" at bounding box center [560, 342] width 1110 height 11
click at [68, 46] on p "Dashboard" at bounding box center [560, 40] width 1110 height 11
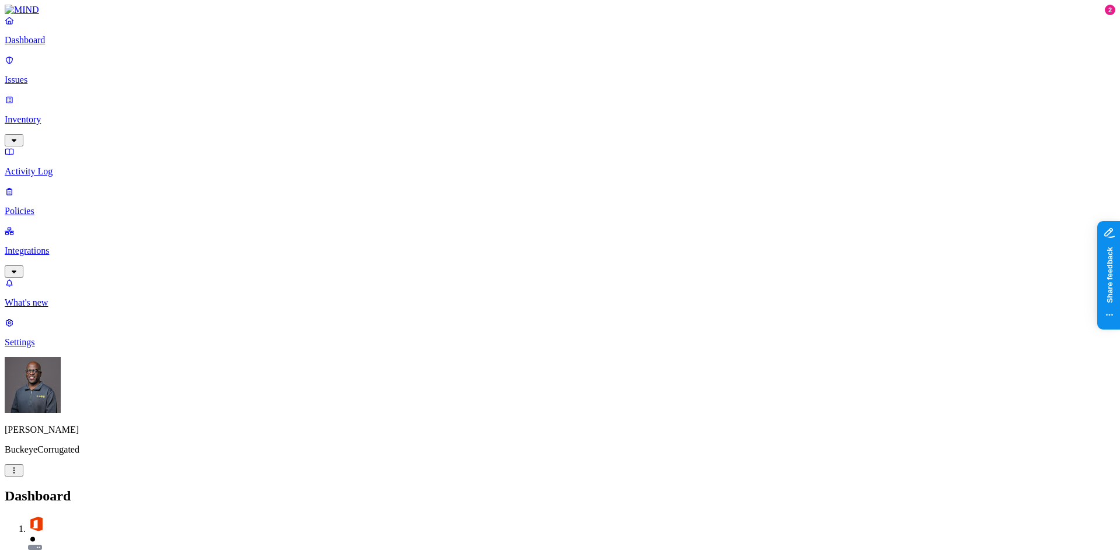
click at [54, 114] on p "Inventory" at bounding box center [560, 119] width 1110 height 11
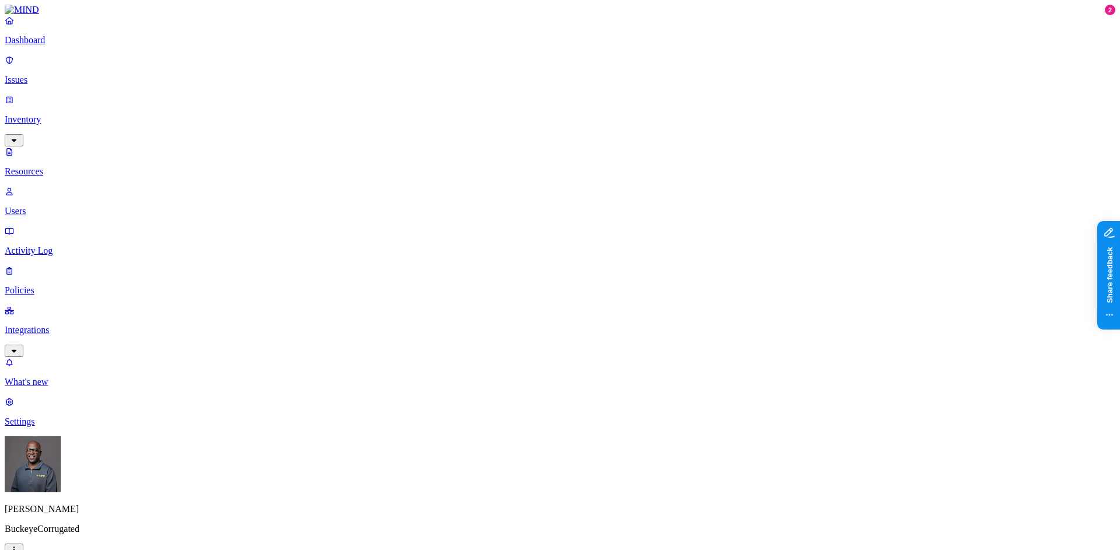
scroll to position [263, 0]
click at [50, 325] on p "Integrations" at bounding box center [560, 330] width 1110 height 11
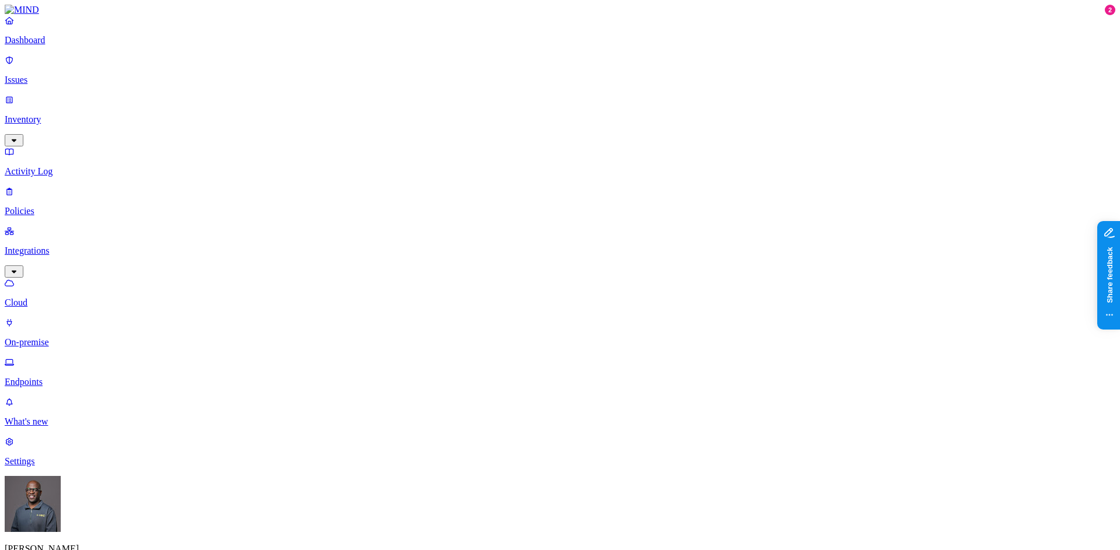
click at [51, 377] on p "Endpoints" at bounding box center [560, 382] width 1110 height 11
click at [111, 533] on html "Dashboard Issues Inventory Activity Log Policies Integrations Cloud On-premise …" at bounding box center [560, 417] width 1120 height 834
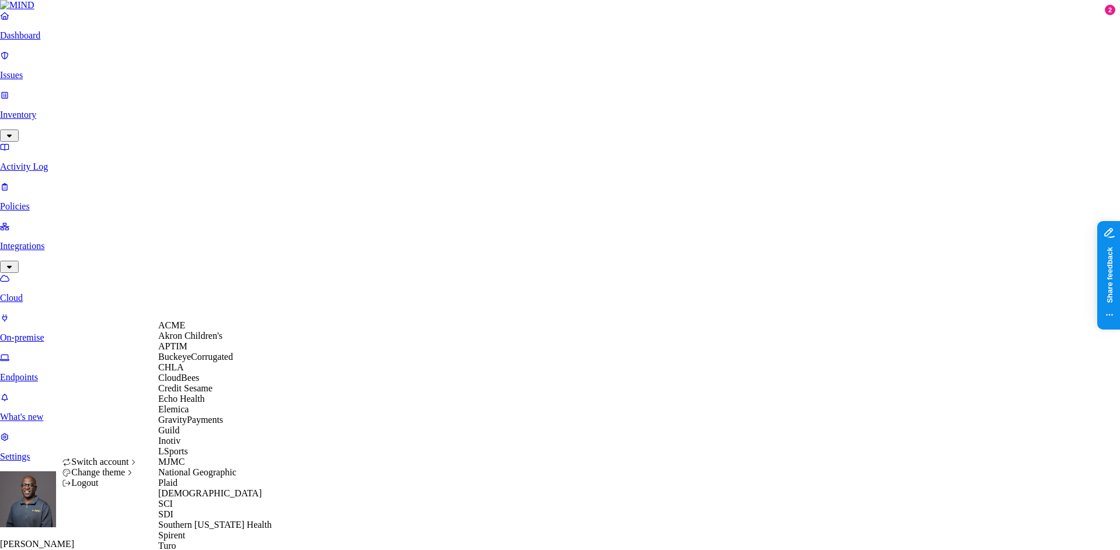
click at [184, 404] on span "Echo Health" at bounding box center [181, 399] width 47 height 10
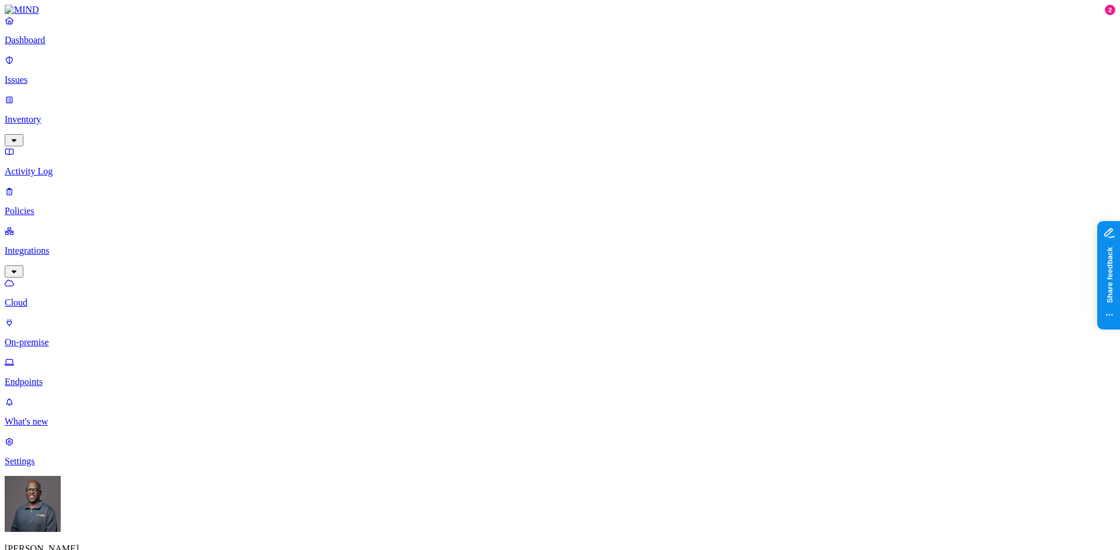
click at [65, 337] on p "On-premise" at bounding box center [560, 342] width 1110 height 11
click at [55, 377] on p "Endpoints" at bounding box center [560, 382] width 1110 height 11
click at [62, 337] on p "On-premise" at bounding box center [560, 342] width 1110 height 11
